Goal: Find specific page/section: Find specific page/section

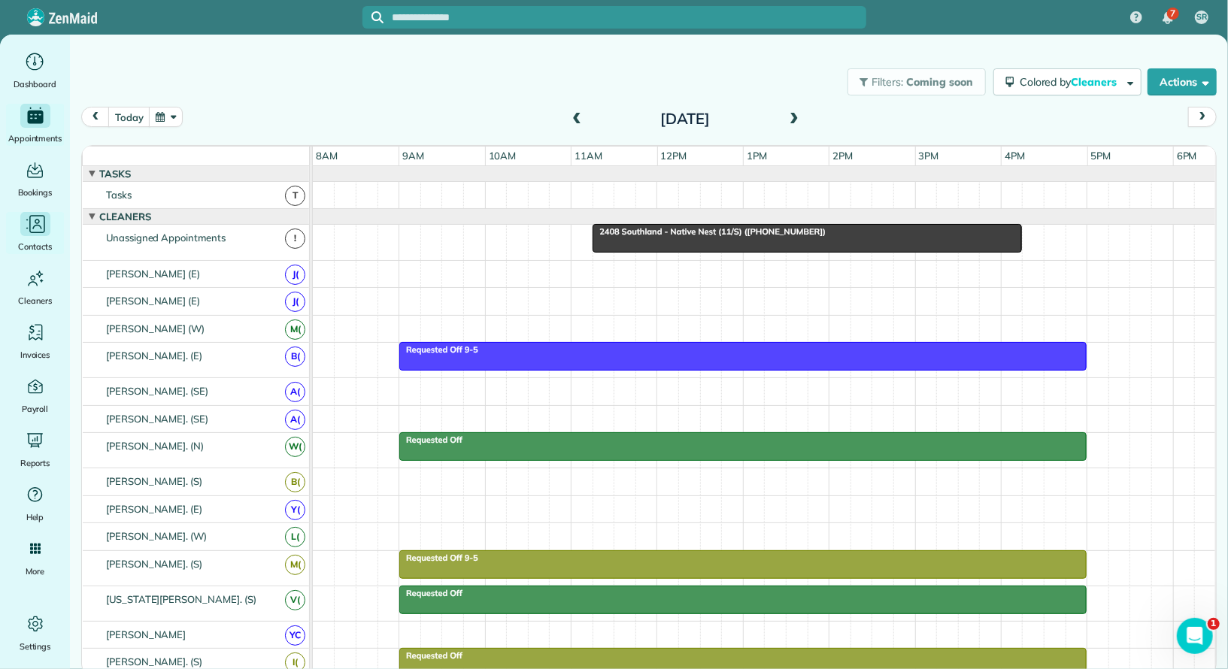
click at [46, 234] on div "Main" at bounding box center [35, 224] width 30 height 24
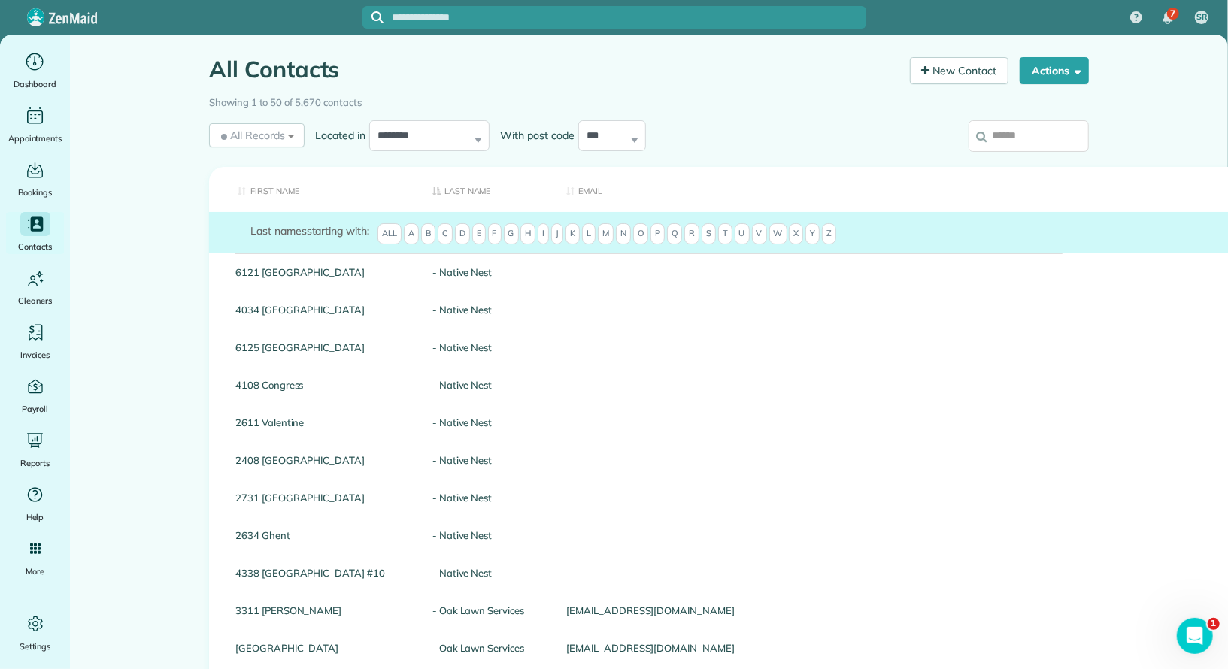
click at [1019, 134] on input "search" at bounding box center [1029, 136] width 120 height 32
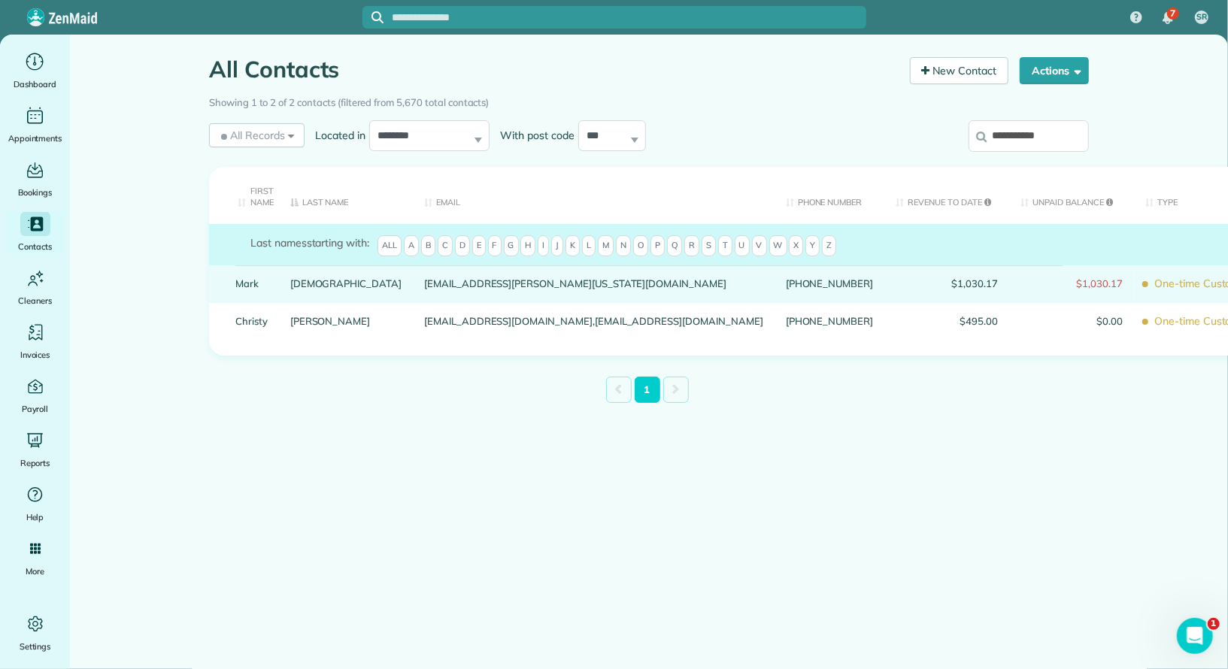
type input "**********"
click at [247, 284] on link "Mark" at bounding box center [251, 283] width 32 height 11
